Goal: Transaction & Acquisition: Book appointment/travel/reservation

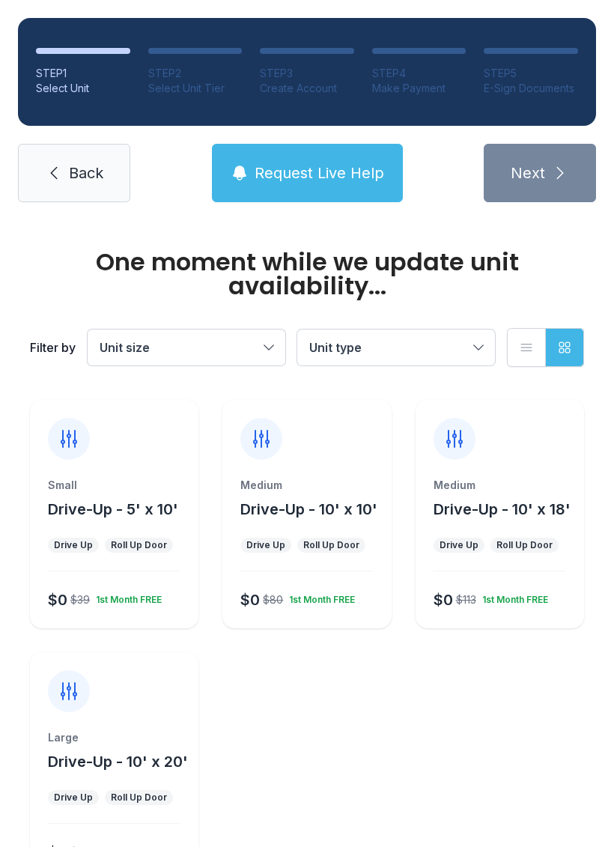
click at [333, 450] on div at bounding box center [307, 430] width 169 height 60
click at [303, 582] on div "Medium Drive-Up - 10' x 10' Drive Up Roll Up Door $0 $80 1st Month FREE" at bounding box center [307, 553] width 169 height 151
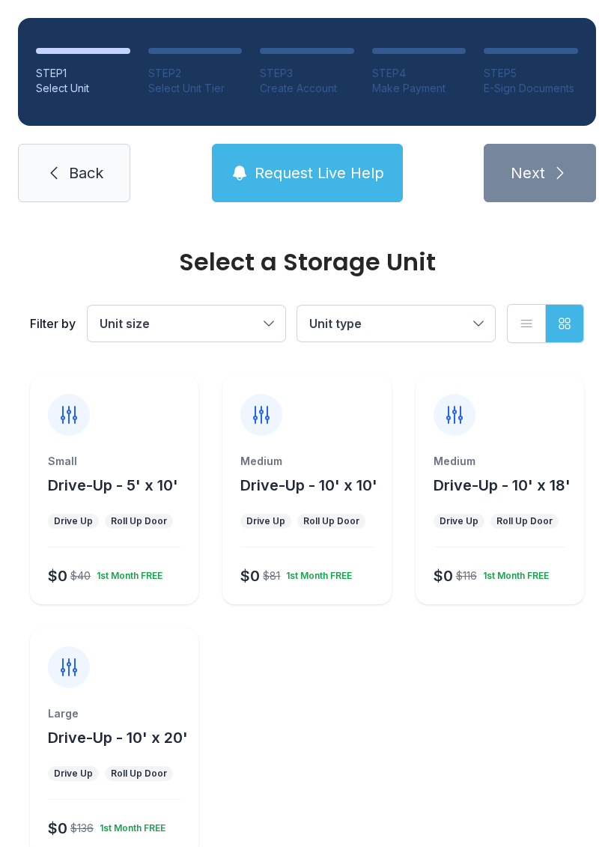
click at [342, 476] on span "Drive-Up - 10' x 10'" at bounding box center [308, 485] width 137 height 18
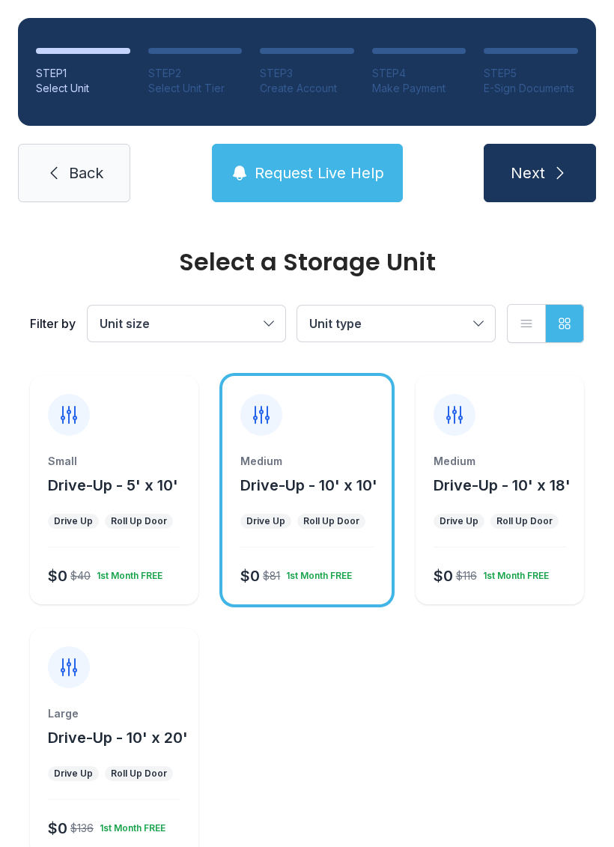
click at [542, 170] on span "Next" at bounding box center [528, 173] width 34 height 21
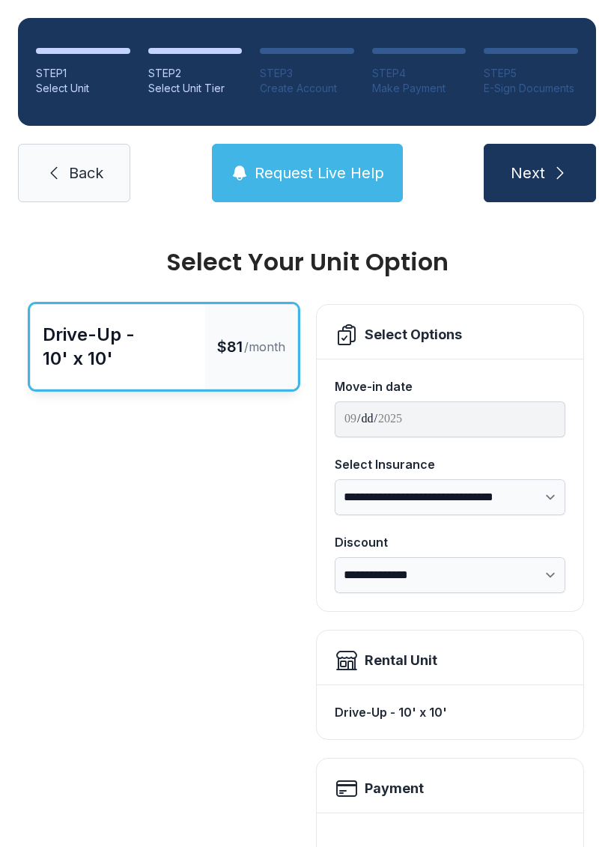
click at [534, 176] on span "Next" at bounding box center [528, 173] width 34 height 21
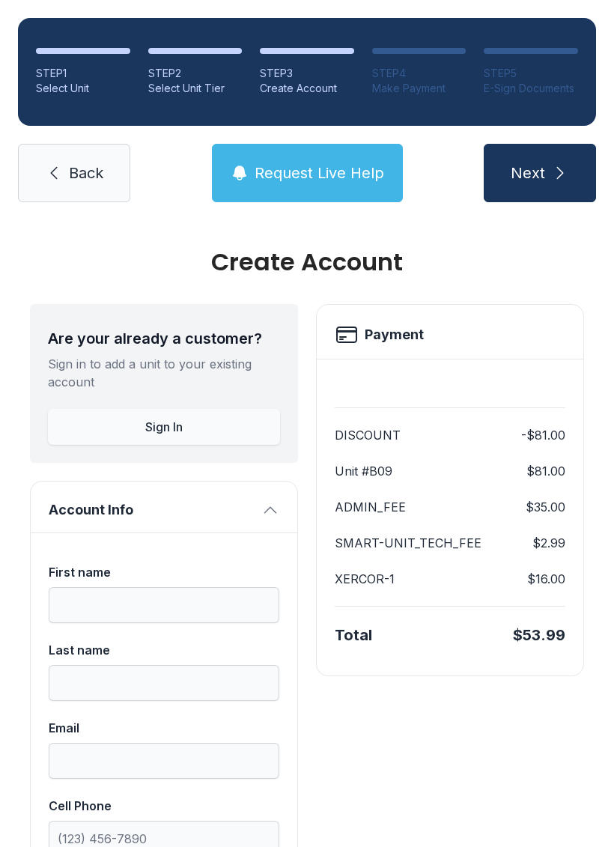
click at [554, 180] on icon "submit" at bounding box center [560, 173] width 18 height 18
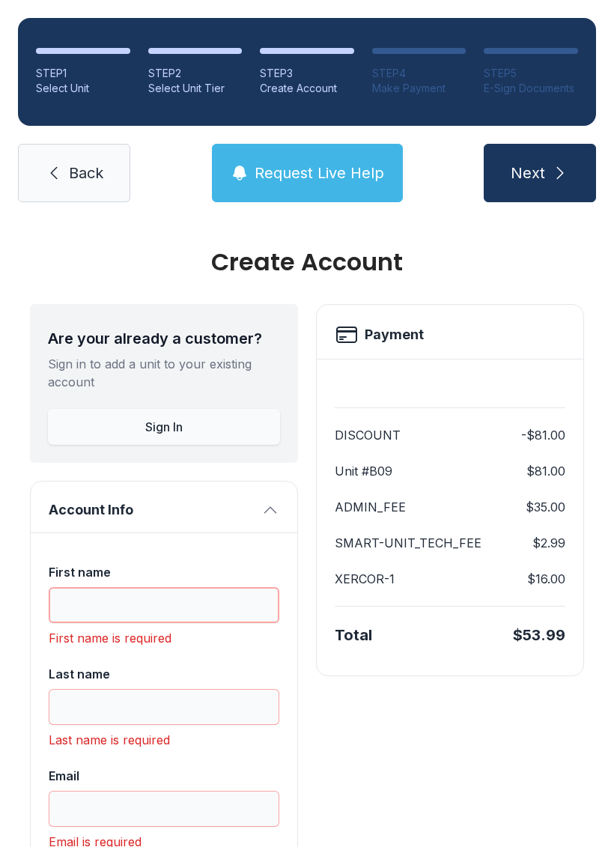
scroll to position [37, 0]
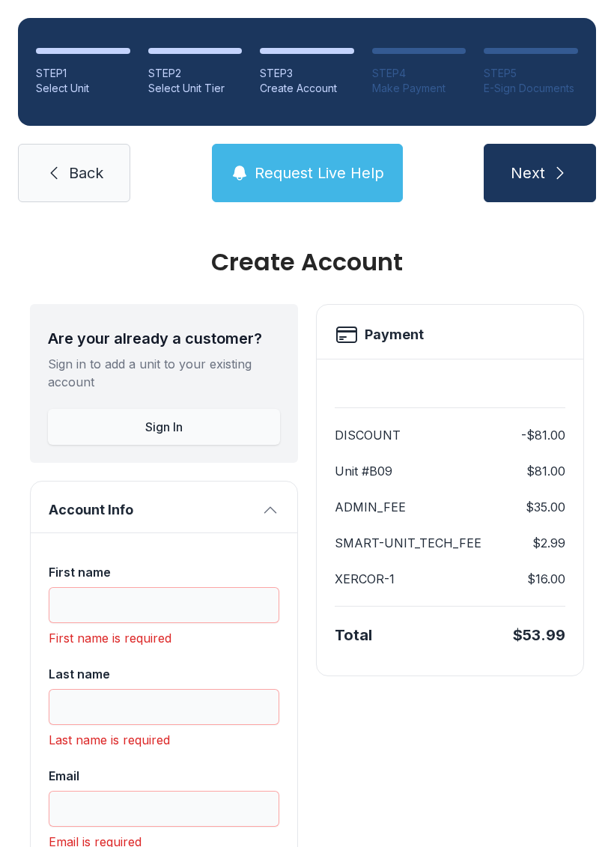
click at [63, 144] on link "Back" at bounding box center [74, 173] width 112 height 58
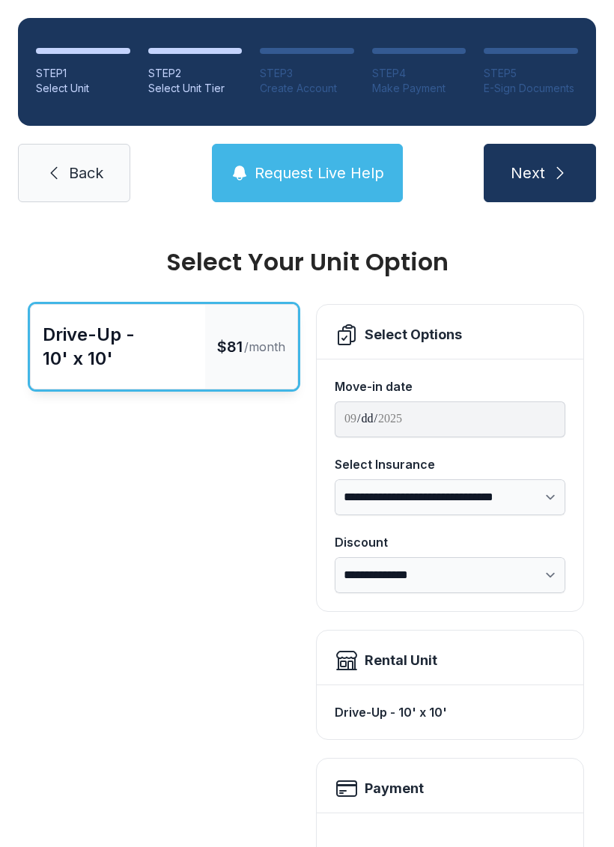
click at [61, 155] on link "Back" at bounding box center [74, 173] width 112 height 58
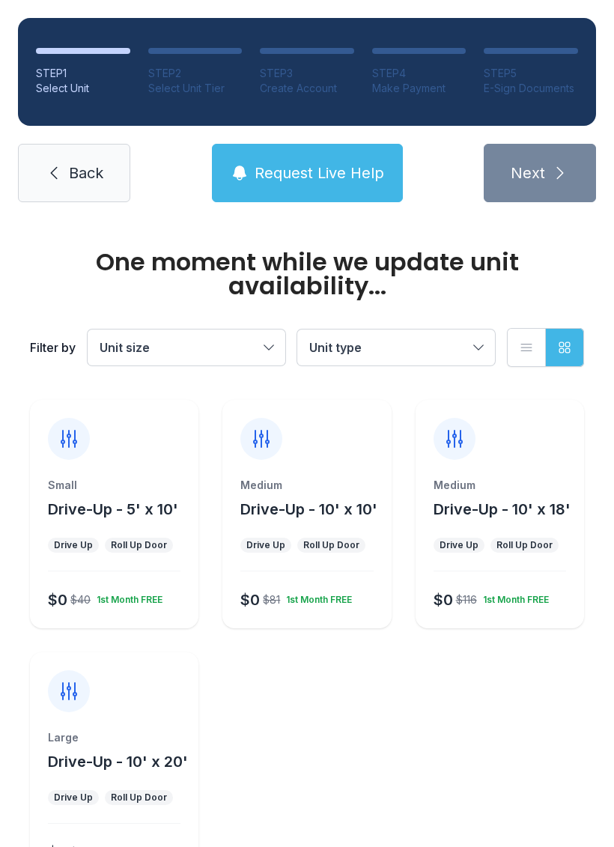
click at [45, 172] on icon at bounding box center [54, 173] width 18 height 18
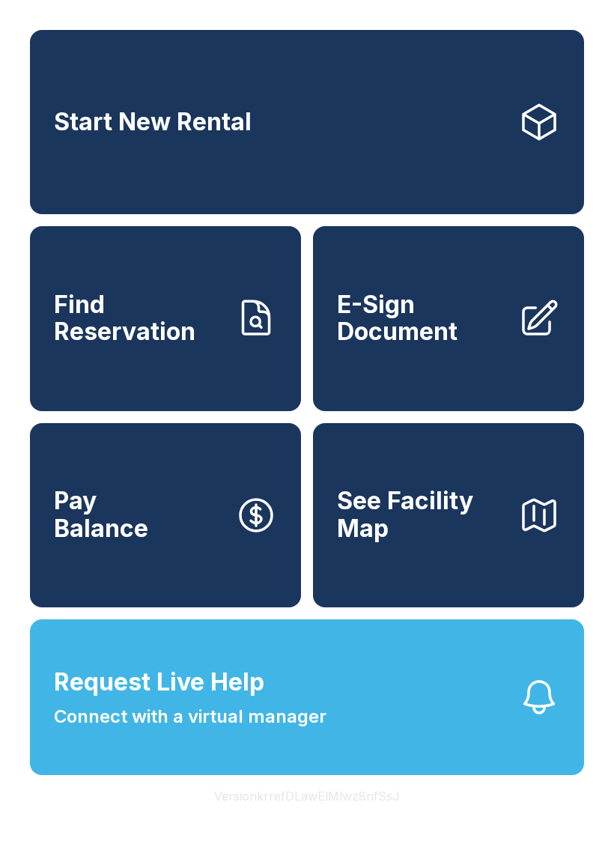
click at [49, 176] on link "Start New Rental" at bounding box center [307, 122] width 554 height 184
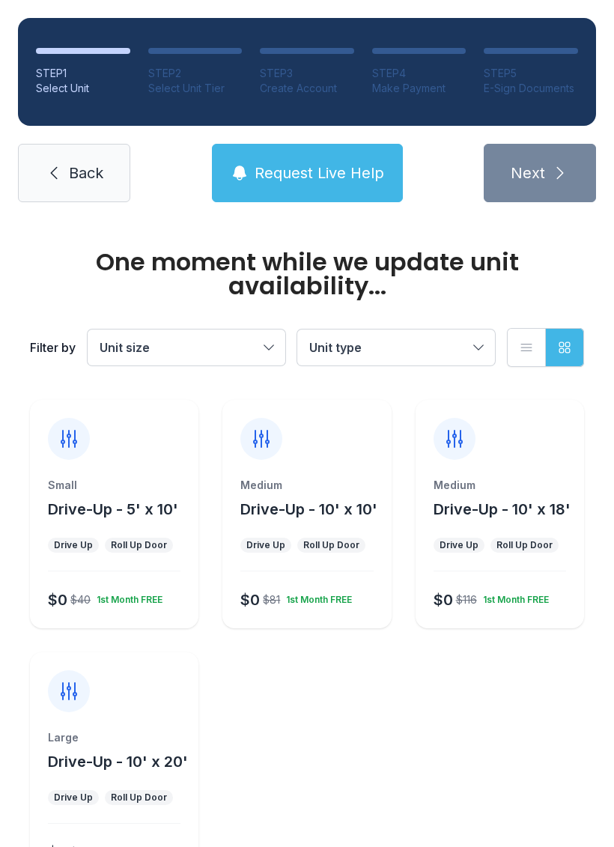
click at [58, 155] on link "Back" at bounding box center [74, 173] width 112 height 58
